Goal: Task Accomplishment & Management: Manage account settings

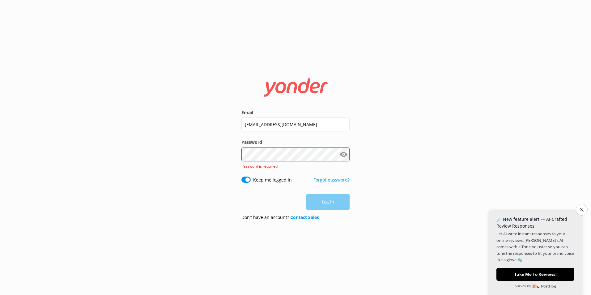
type input "[EMAIL_ADDRESS][DOMAIN_NAME]"
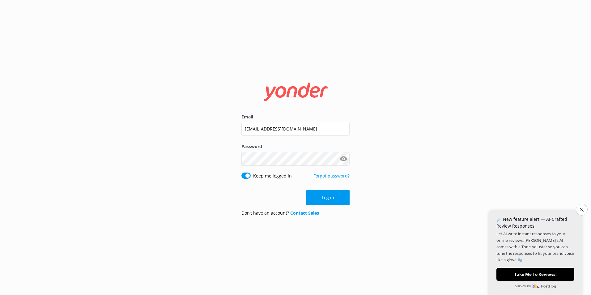
click at [346, 155] on button "Show password" at bounding box center [343, 158] width 12 height 12
click at [338, 198] on button "Log in" at bounding box center [327, 197] width 43 height 15
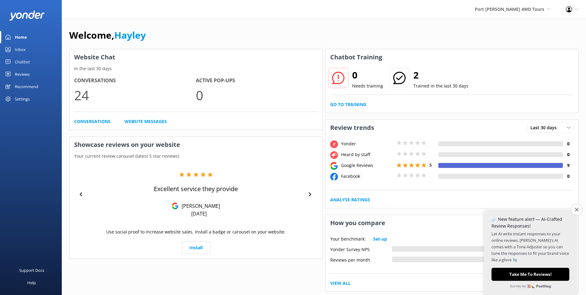
drag, startPoint x: 566, startPoint y: 0, endPoint x: 458, endPoint y: 36, distance: 113.4
click at [456, 39] on div "Welcome, [PERSON_NAME]" at bounding box center [323, 38] width 509 height 21
drag, startPoint x: 500, startPoint y: 0, endPoint x: 409, endPoint y: 26, distance: 94.5
